Goal: Check status

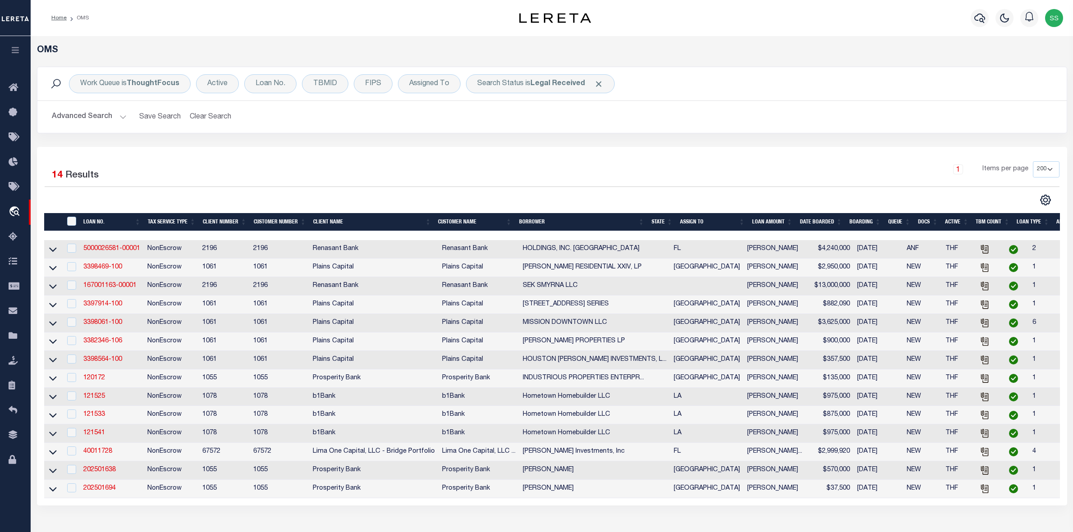
select select "200"
click at [582, 87] on div "Search Status is Legal Received" at bounding box center [540, 83] width 149 height 19
select select "RD"
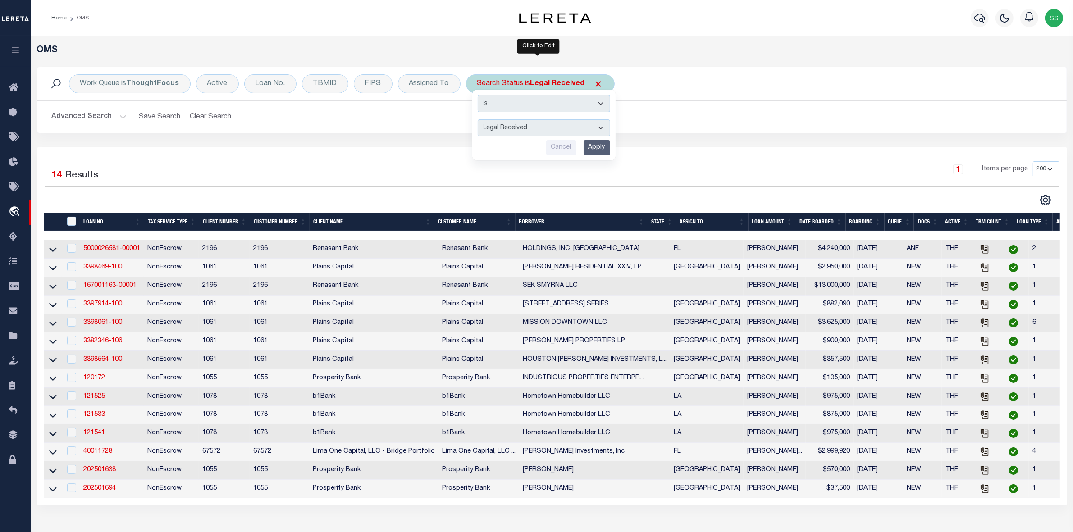
click at [596, 146] on input "Apply" at bounding box center [596, 147] width 27 height 15
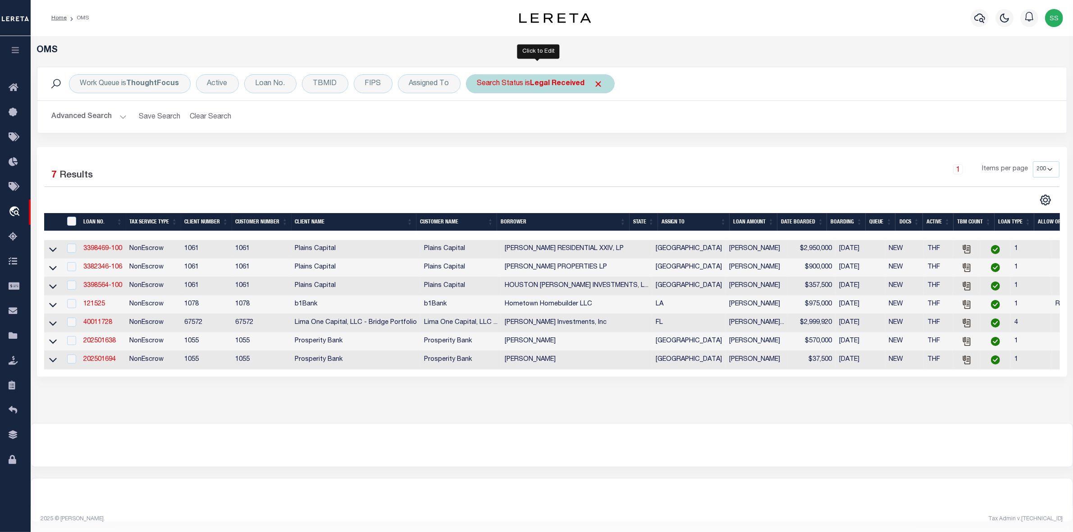
click at [571, 84] on b "Legal Received" at bounding box center [557, 83] width 55 height 7
select select "RD"
click at [593, 145] on input "Apply" at bounding box center [596, 147] width 27 height 15
click at [541, 82] on b "Legal Received" at bounding box center [557, 83] width 55 height 7
select select "RD"
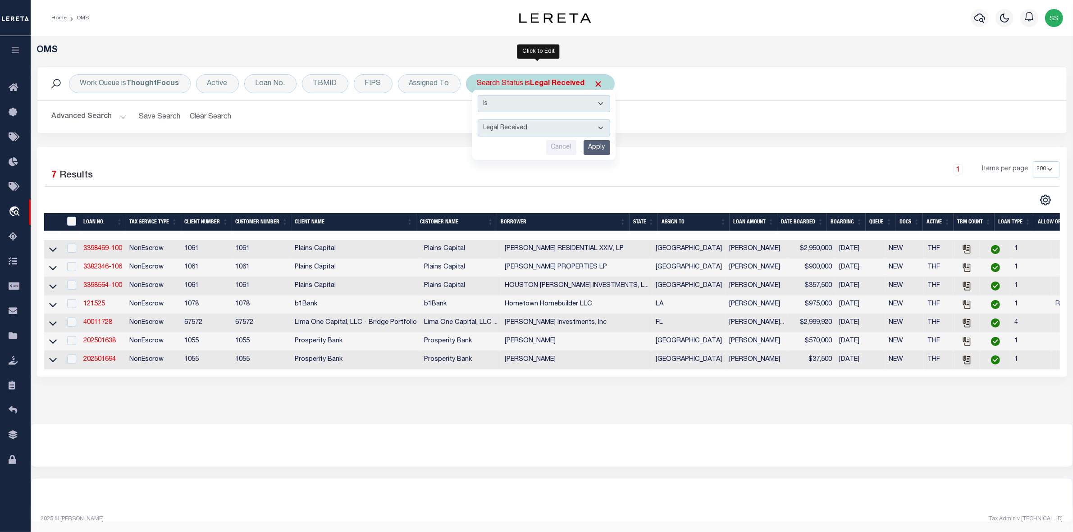
click at [591, 150] on input "Apply" at bounding box center [596, 147] width 27 height 15
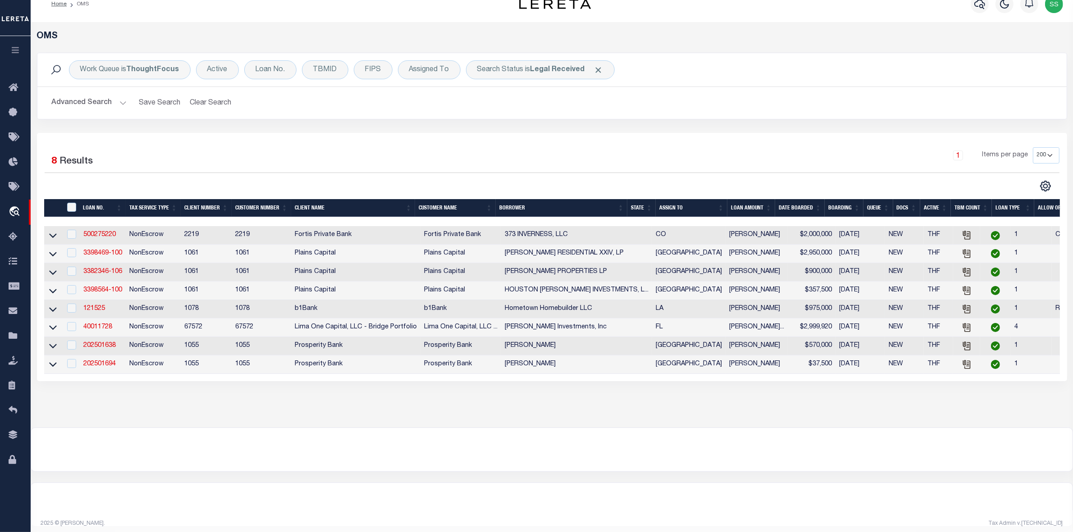
scroll to position [33, 0]
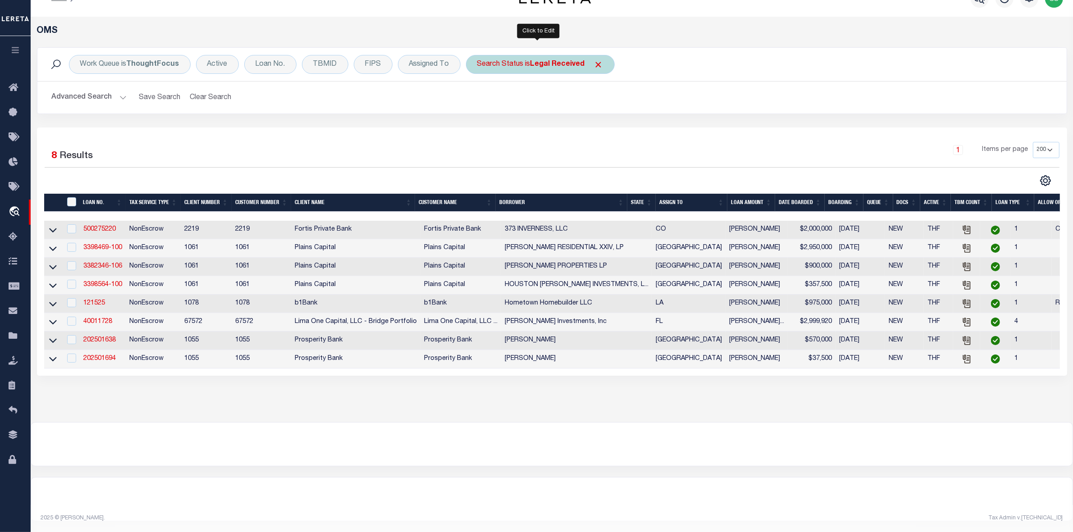
click at [553, 61] on b "Legal Received" at bounding box center [557, 64] width 55 height 7
select select "RD"
click at [593, 121] on input "Apply" at bounding box center [596, 128] width 27 height 15
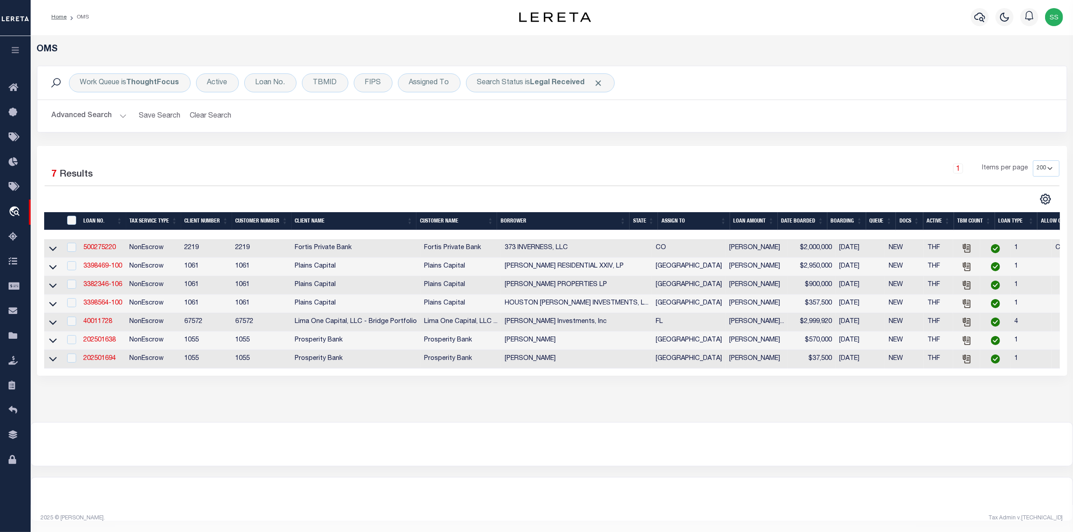
scroll to position [14, 0]
click at [59, 14] on link "Home" at bounding box center [58, 16] width 15 height 5
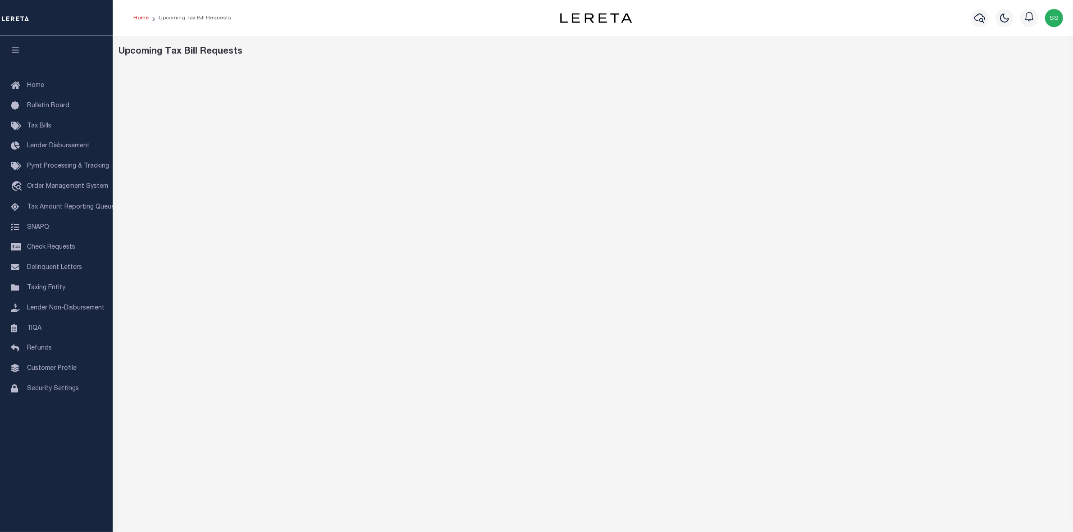
click at [139, 19] on link "Home" at bounding box center [140, 17] width 15 height 5
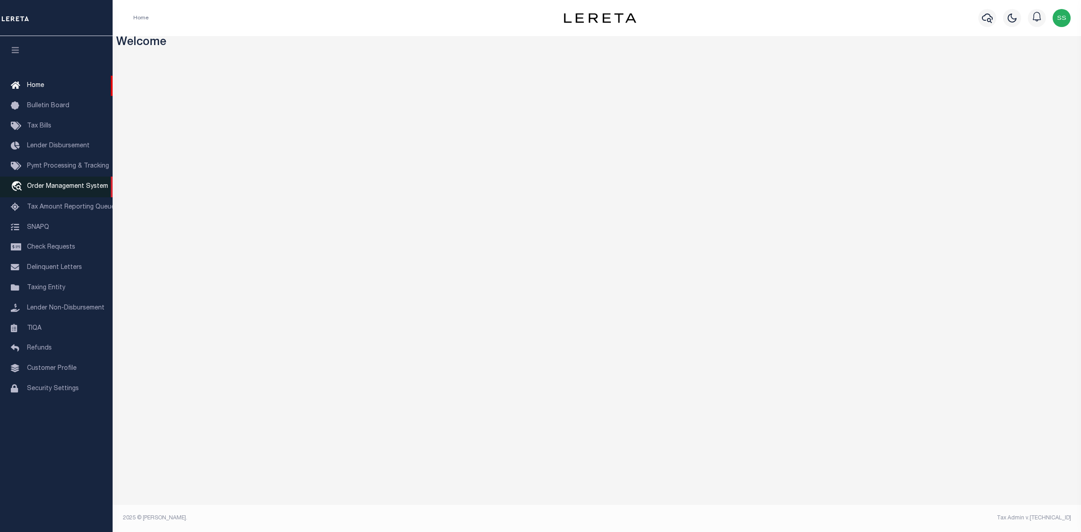
click at [64, 186] on span "Order Management System" at bounding box center [67, 186] width 81 height 6
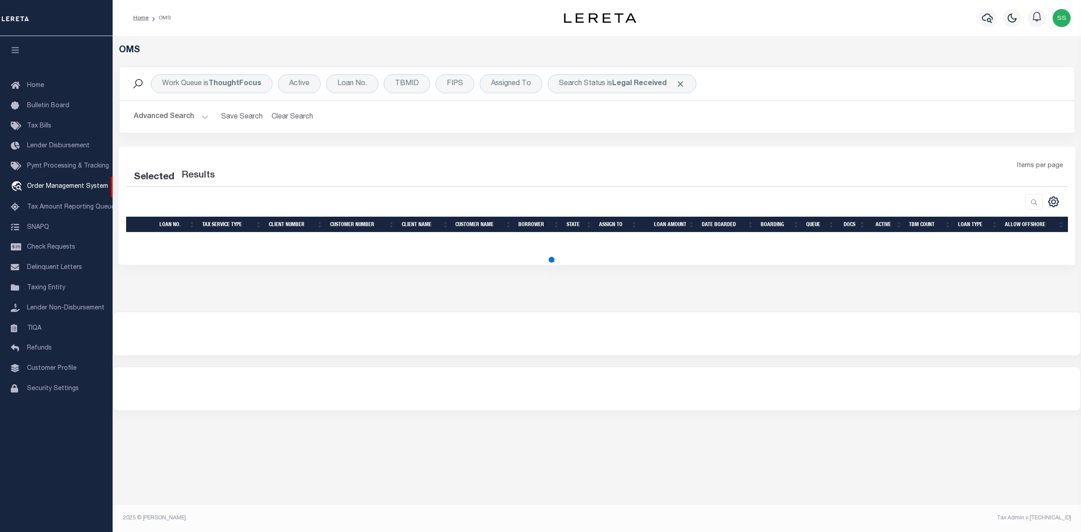
select select "200"
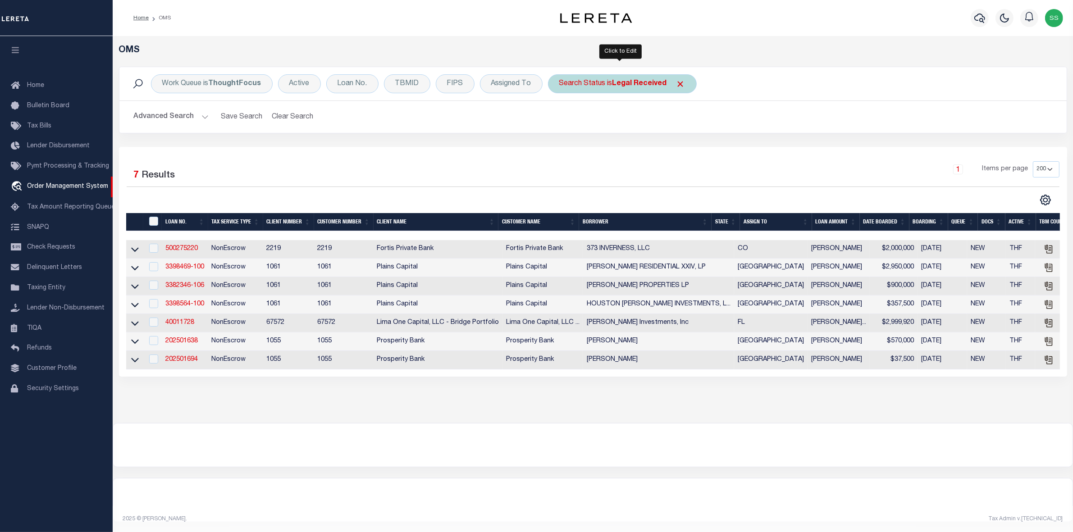
click at [628, 80] on b "Legal Received" at bounding box center [639, 83] width 55 height 7
select select "RD"
click at [670, 146] on input "Apply" at bounding box center [678, 147] width 27 height 15
